Goal: Find specific page/section: Find specific page/section

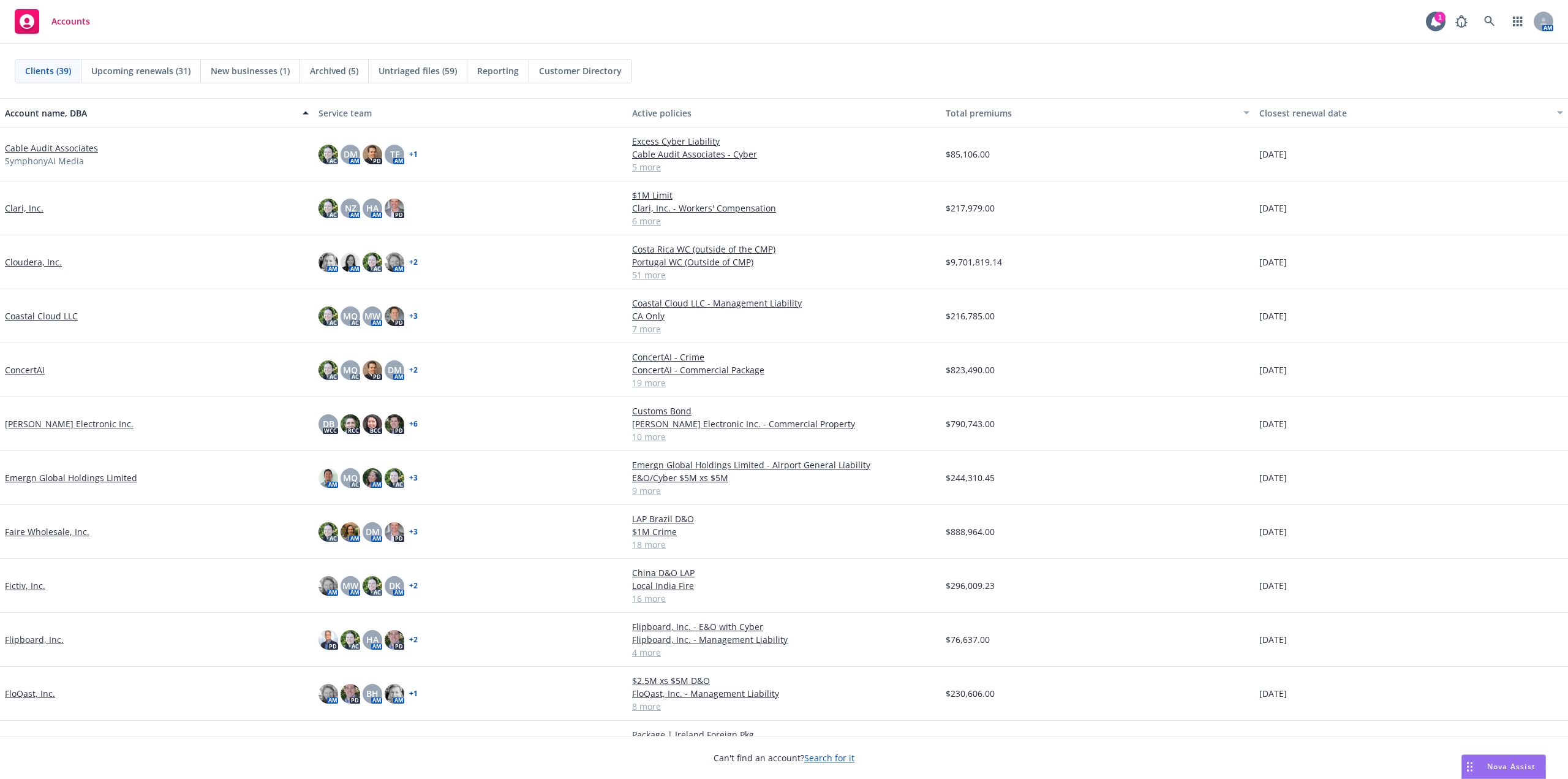
click at [113, 126] on button "Account name, DBA" at bounding box center [156, 113] width 313 height 29
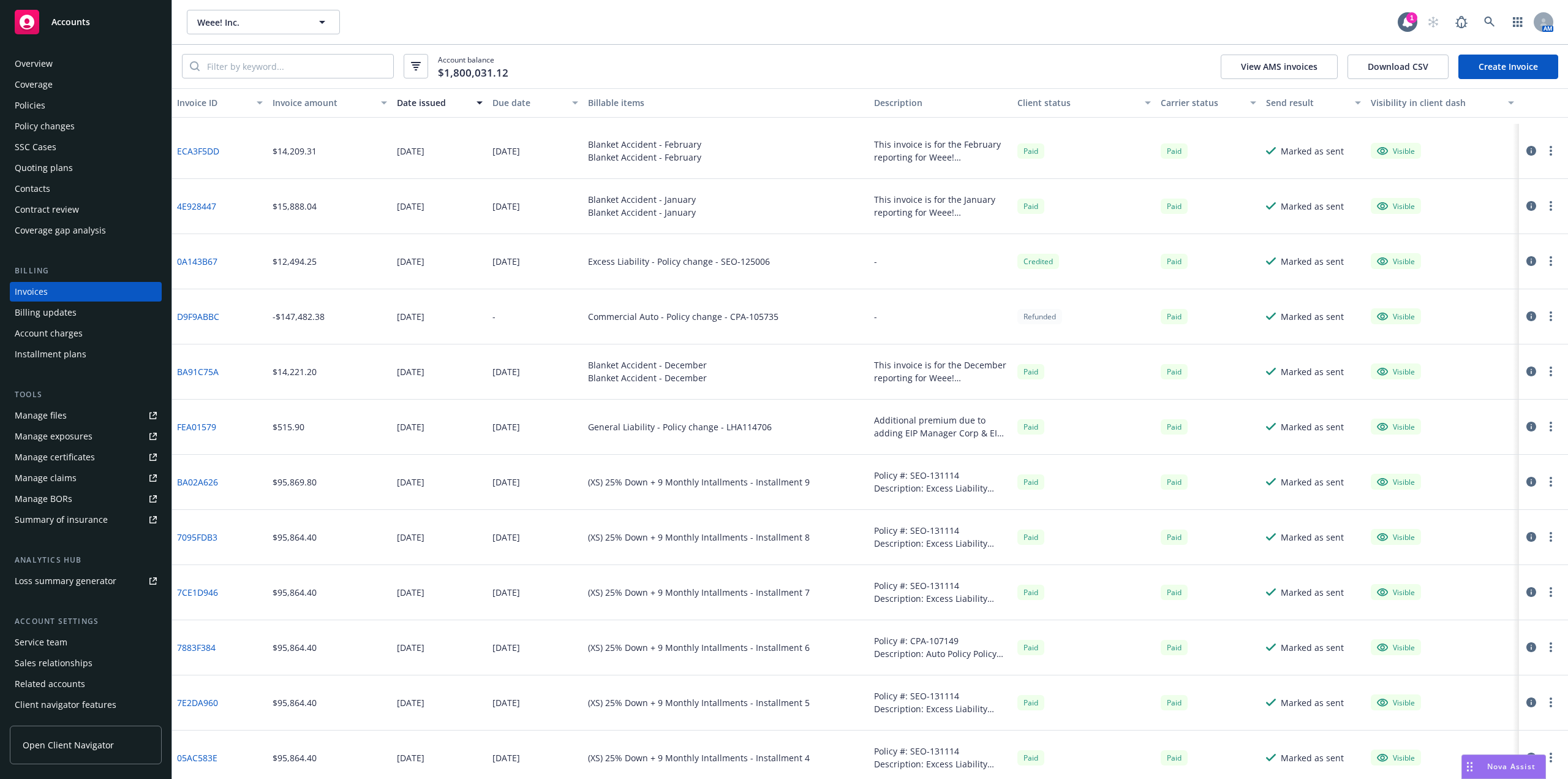
scroll to position [2389, 0]
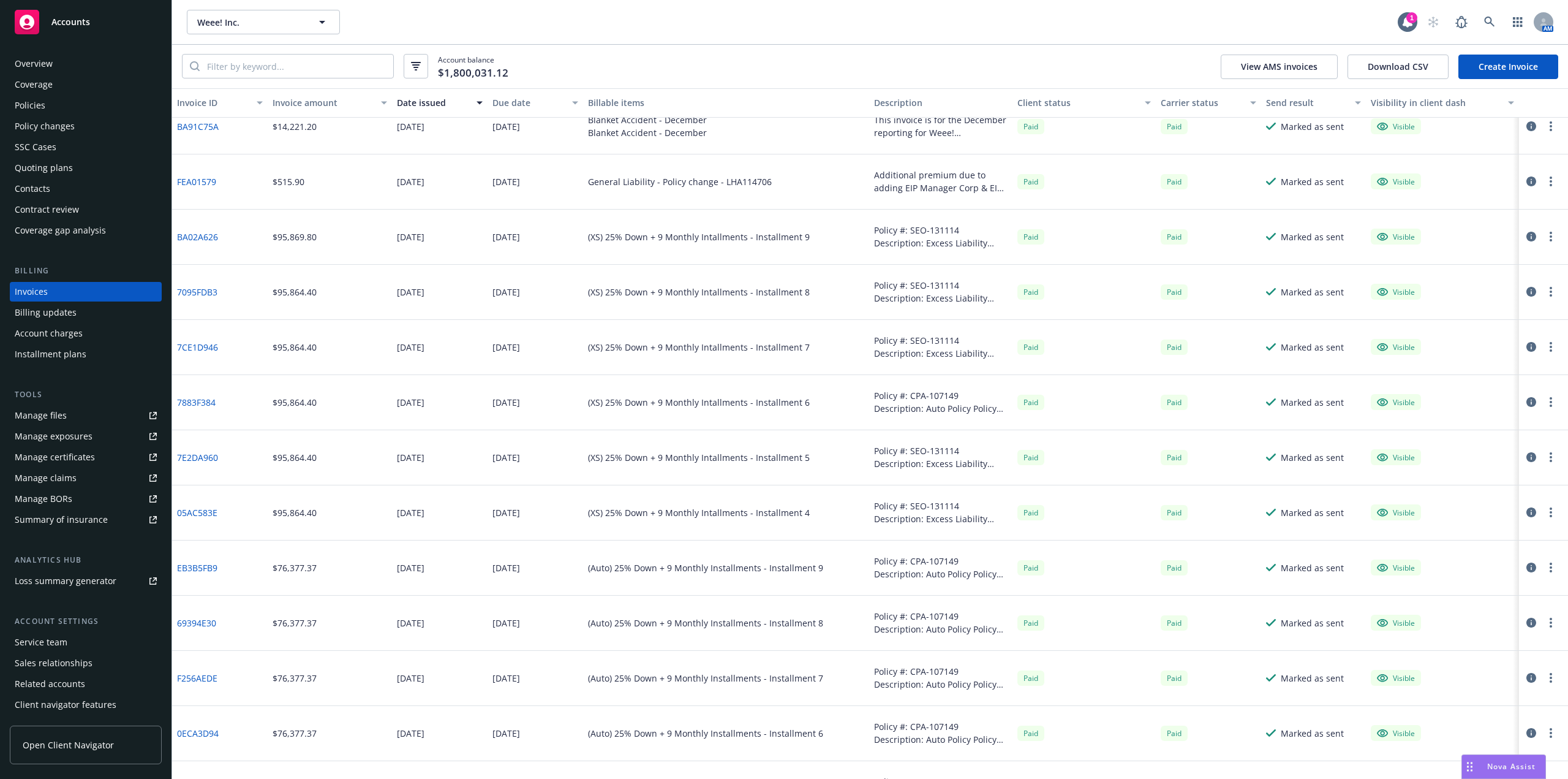
click at [789, 325] on div "(XS) 25% Down + 9 Monthly Intallments - Installment 7" at bounding box center [726, 347] width 287 height 55
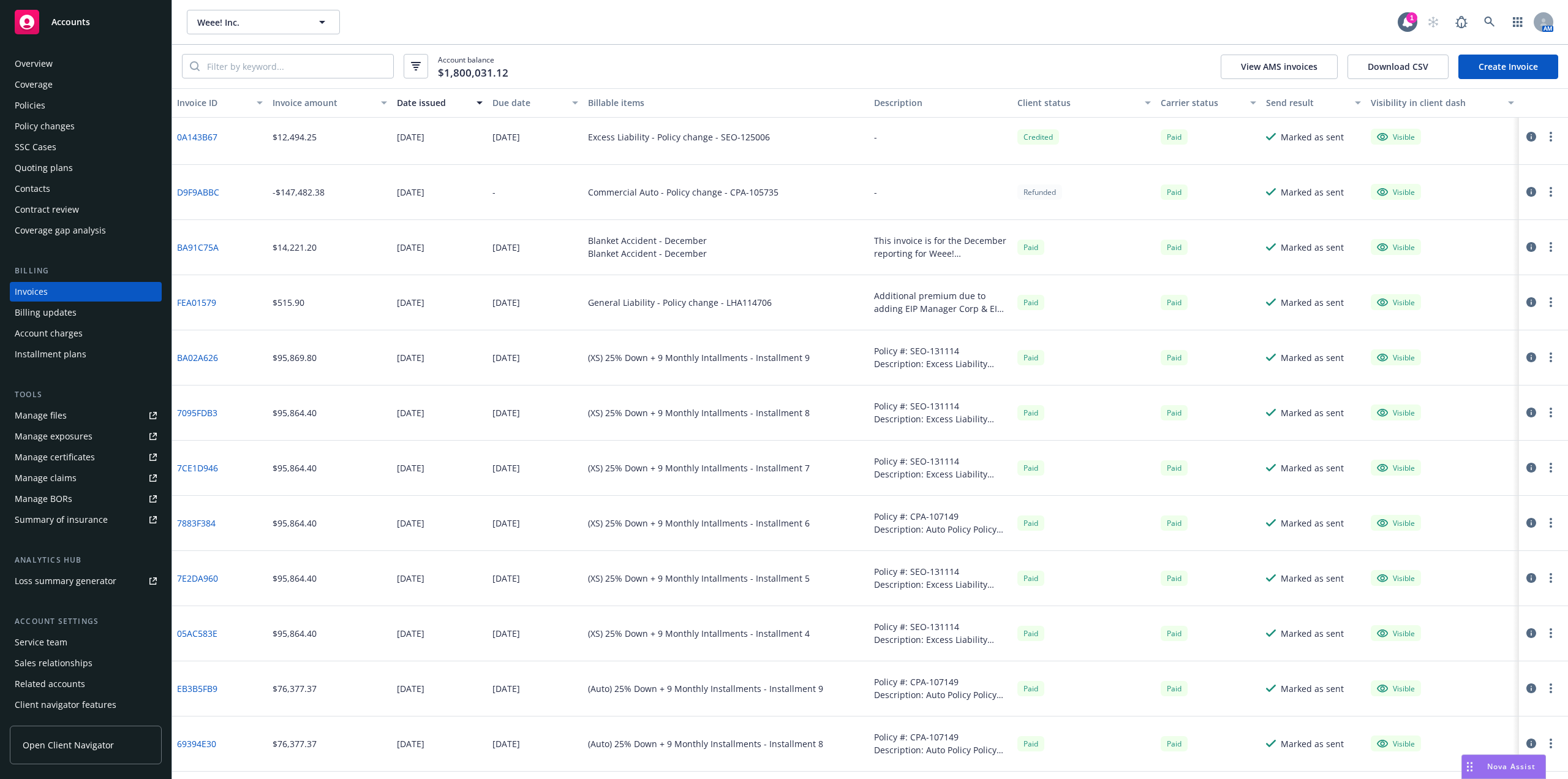
scroll to position [2266, 0]
click at [555, 368] on div "04/01/2025" at bounding box center [535, 360] width 95 height 55
drag, startPoint x: 240, startPoint y: 360, endPoint x: 176, endPoint y: 362, distance: 64.0
click at [176, 362] on div "BA02A626" at bounding box center [220, 360] width 95 height 55
copy link "BA02A626"
